Goal: Task Accomplishment & Management: Complete application form

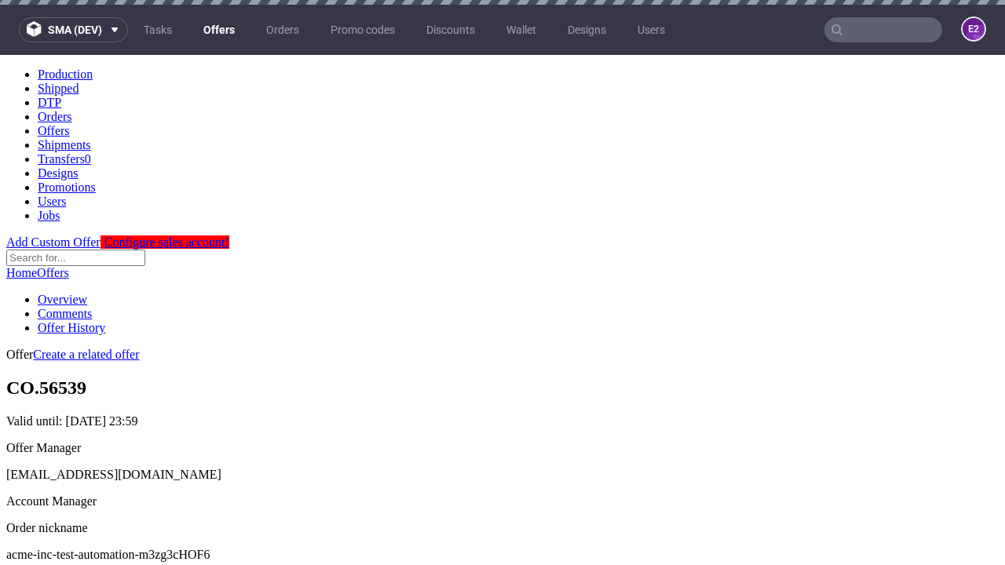
scroll to position [5, 0]
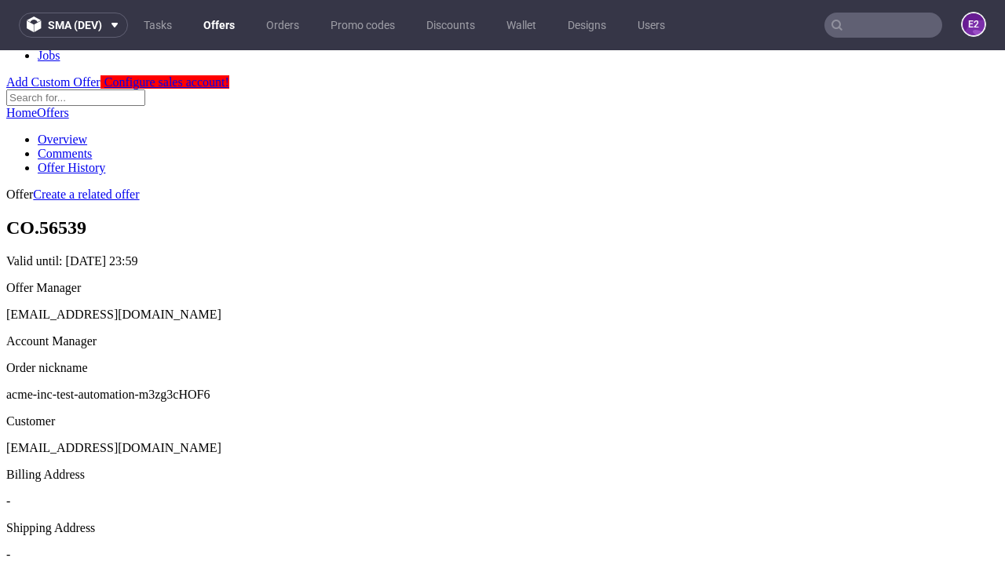
scroll to position [536, 0]
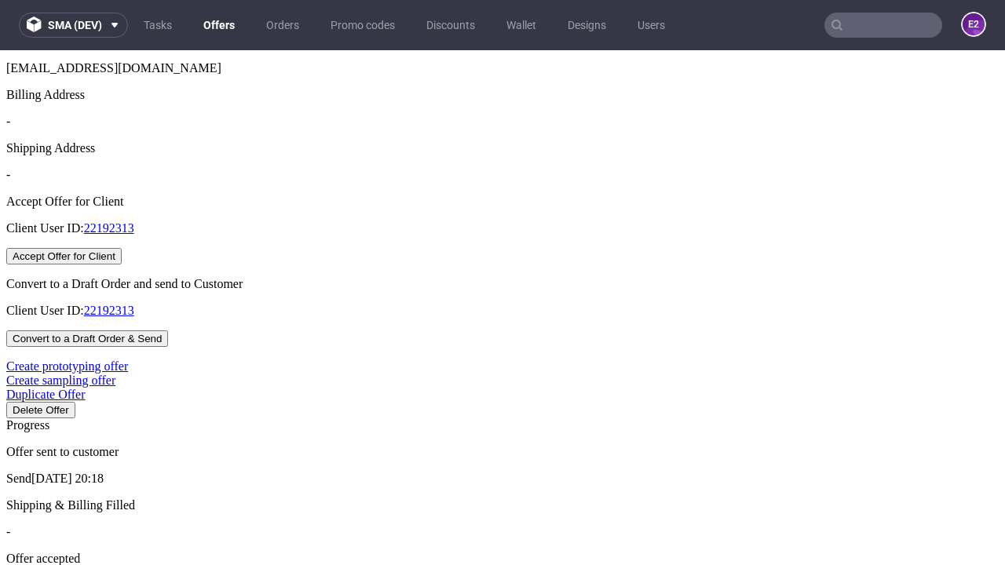
click at [122, 265] on button "Accept Offer for Client" at bounding box center [63, 256] width 115 height 16
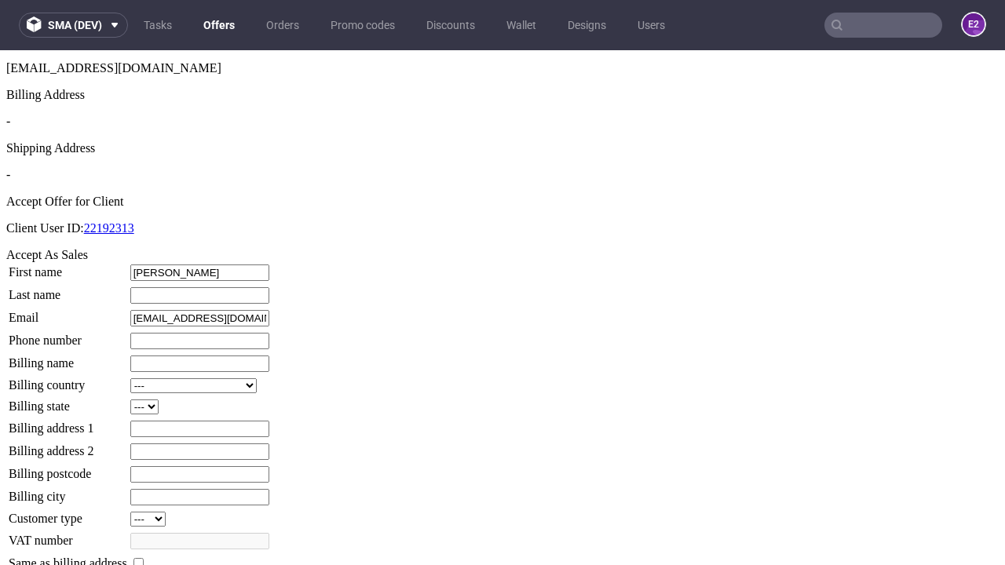
type input "[PERSON_NAME]"
type input "1509813888"
type input "Fidel57"
select select "13"
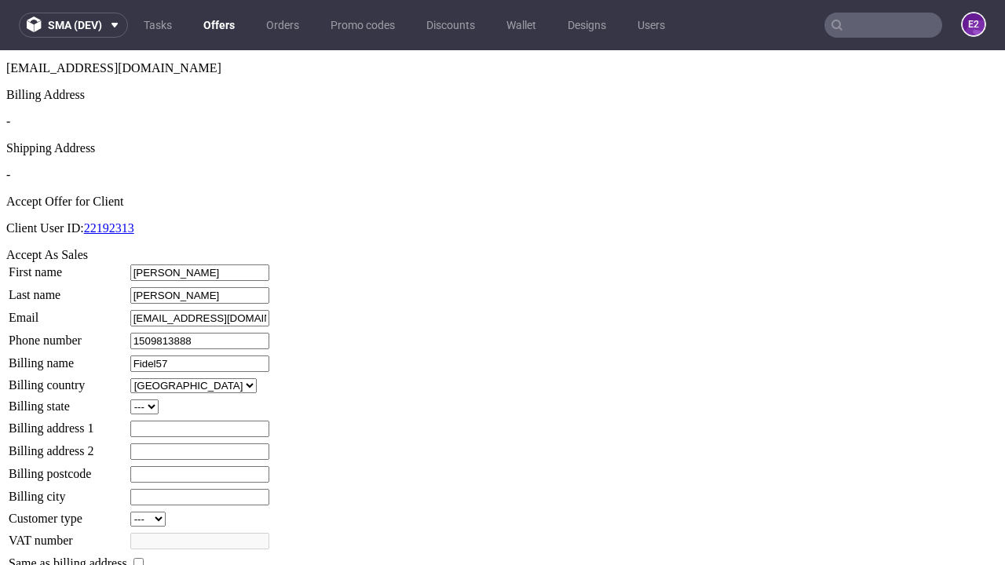
select select "132"
type input "Fidel57"
type input "[STREET_ADDRESS][PERSON_NAME]"
type input "HQ8 3MZ"
type input "Bradtkefield"
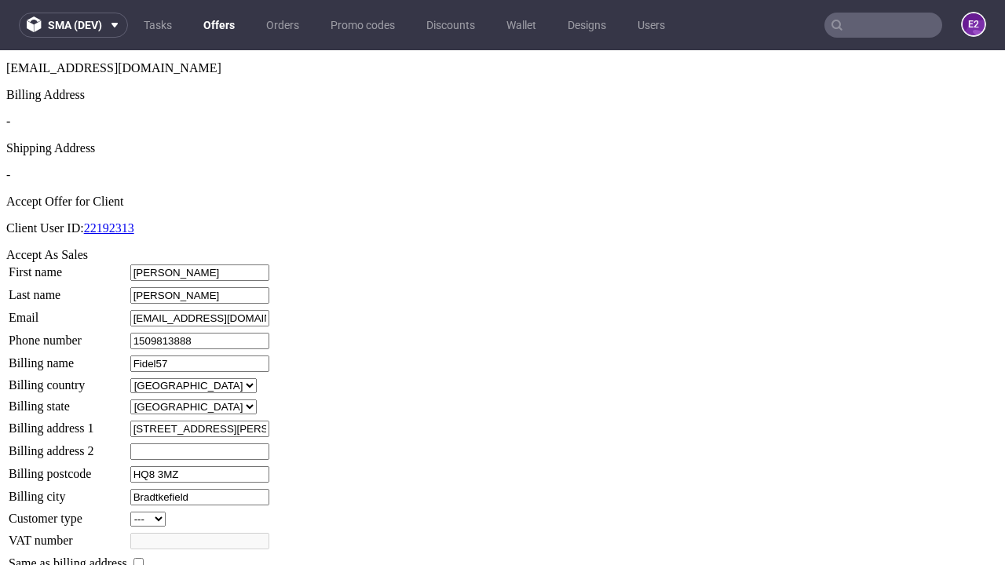
click at [144, 558] on input "checkbox" at bounding box center [139, 563] width 10 height 10
checkbox input "true"
type input "Fidel57"
select select "13"
type input "[STREET_ADDRESS][PERSON_NAME]"
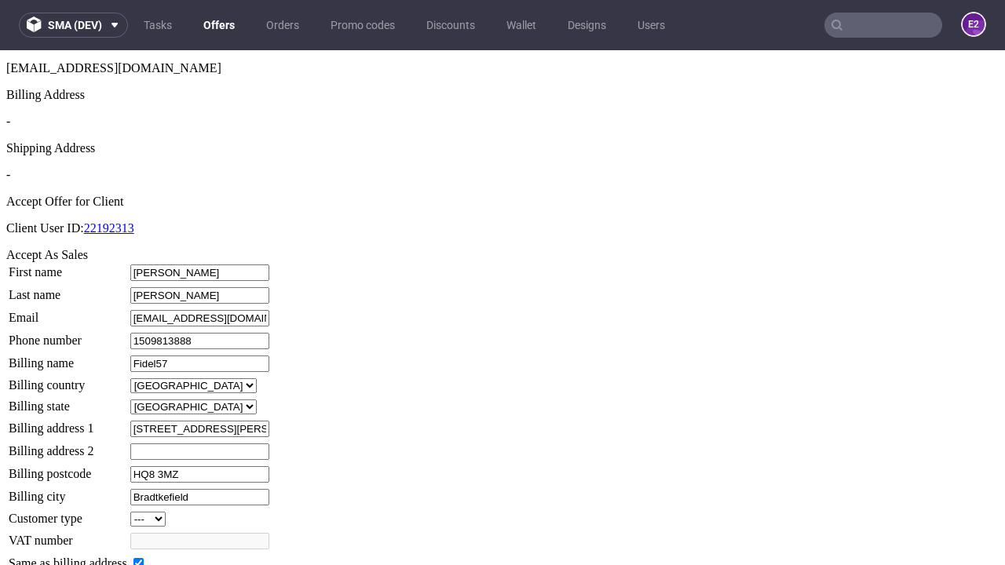
type input "HQ8 3MZ"
type input "Bradtkefield"
select select "132"
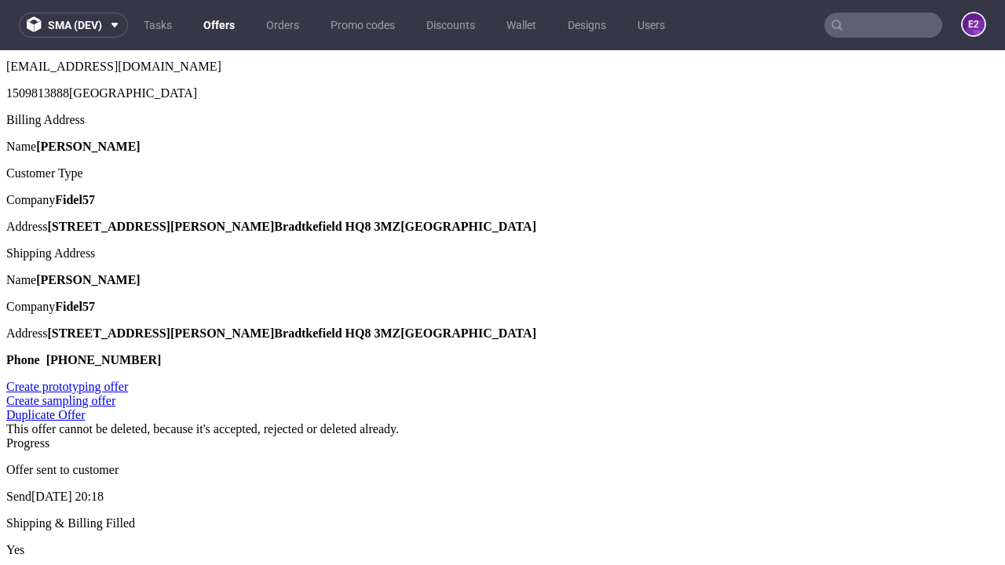
scroll to position [0, 0]
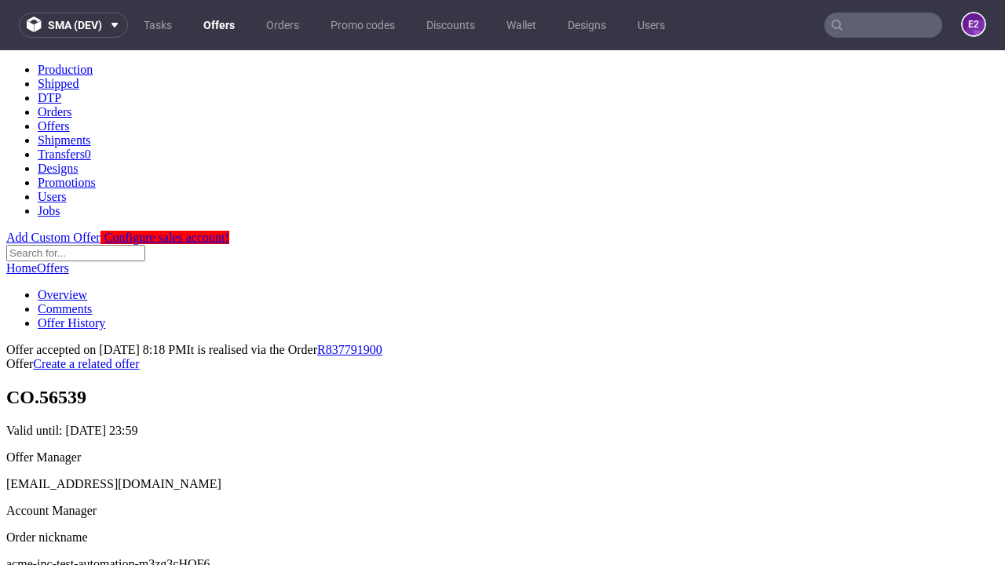
type input "[DATE]"
select select "12214305"
type input "In progress..."
